Goal: Browse casually: Explore the website without a specific task or goal

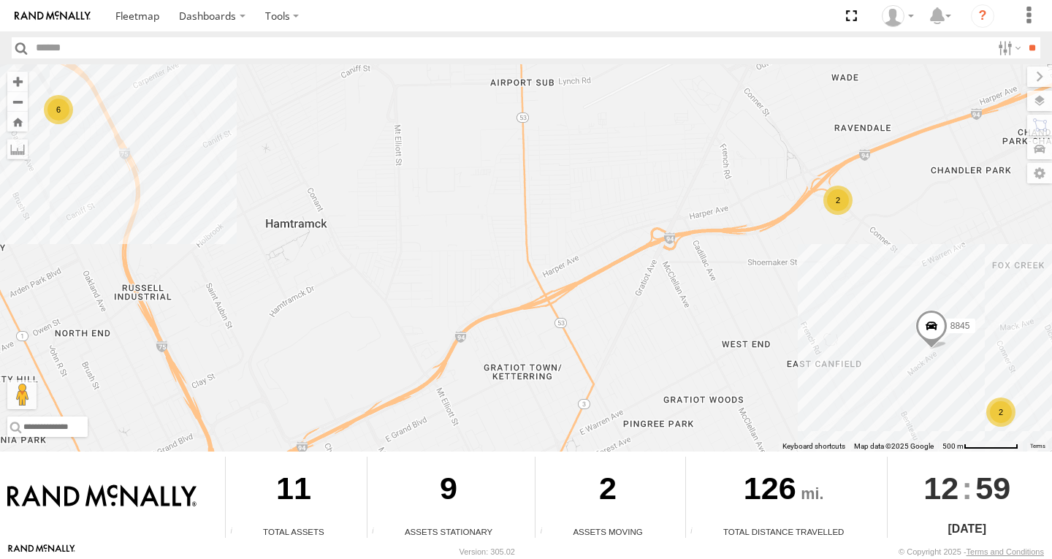
click at [830, 207] on div "2" at bounding box center [837, 199] width 29 height 29
click at [834, 207] on div "2" at bounding box center [838, 199] width 29 height 29
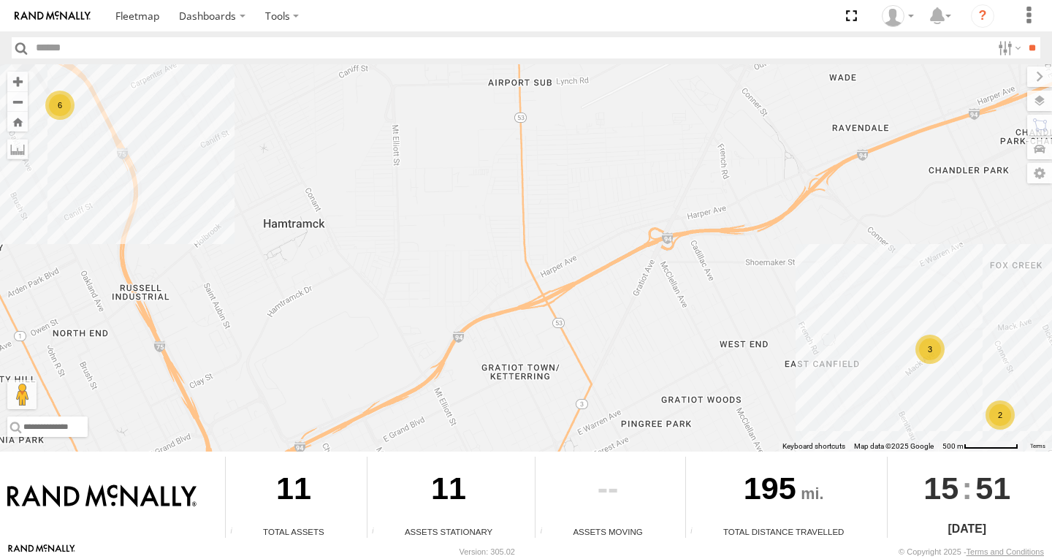
click at [1001, 418] on div "2" at bounding box center [999, 414] width 29 height 29
